Goal: Navigation & Orientation: Find specific page/section

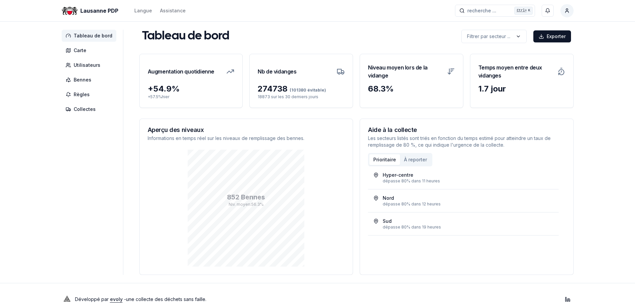
click at [84, 34] on span "Tableau de bord" at bounding box center [93, 35] width 39 height 7
click at [79, 48] on span "Carte" at bounding box center [80, 50] width 13 height 7
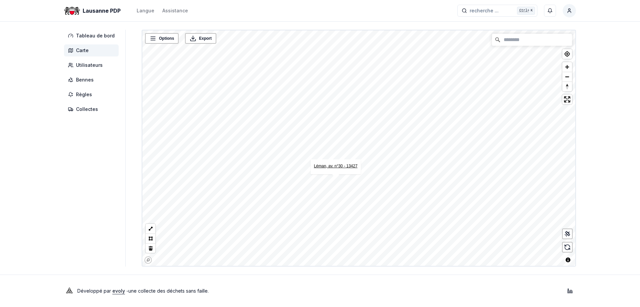
click at [332, 166] on link "Léman, av. n°30 - 13427" at bounding box center [336, 165] width 44 height 5
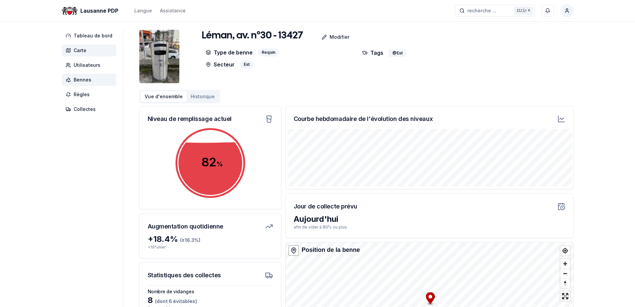
click at [96, 50] on span "Carte" at bounding box center [89, 50] width 55 height 12
